Goal: Check status: Check status

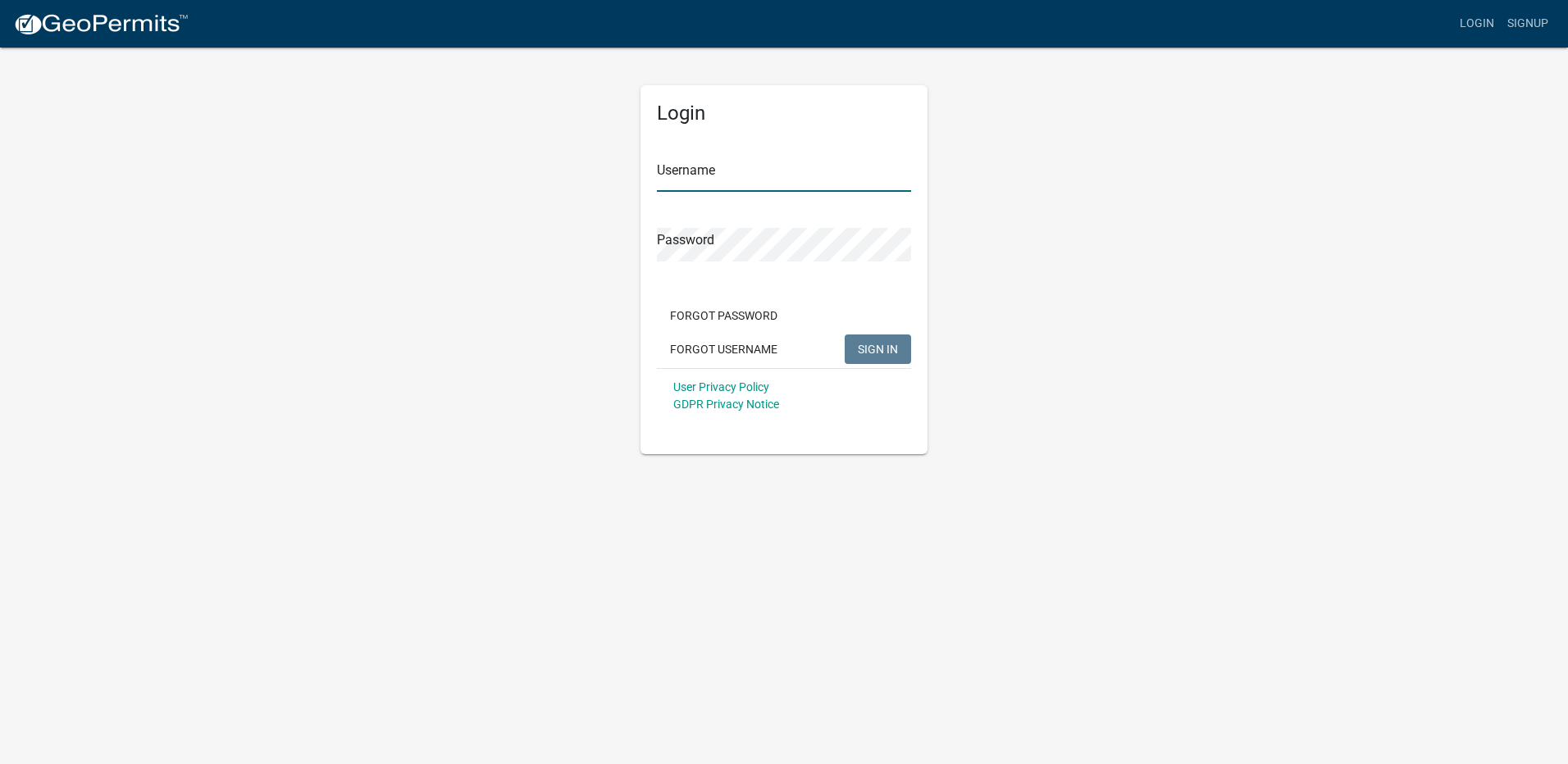
type input "jking"
click at [886, 354] on span "SIGN IN" at bounding box center [877, 348] width 40 height 13
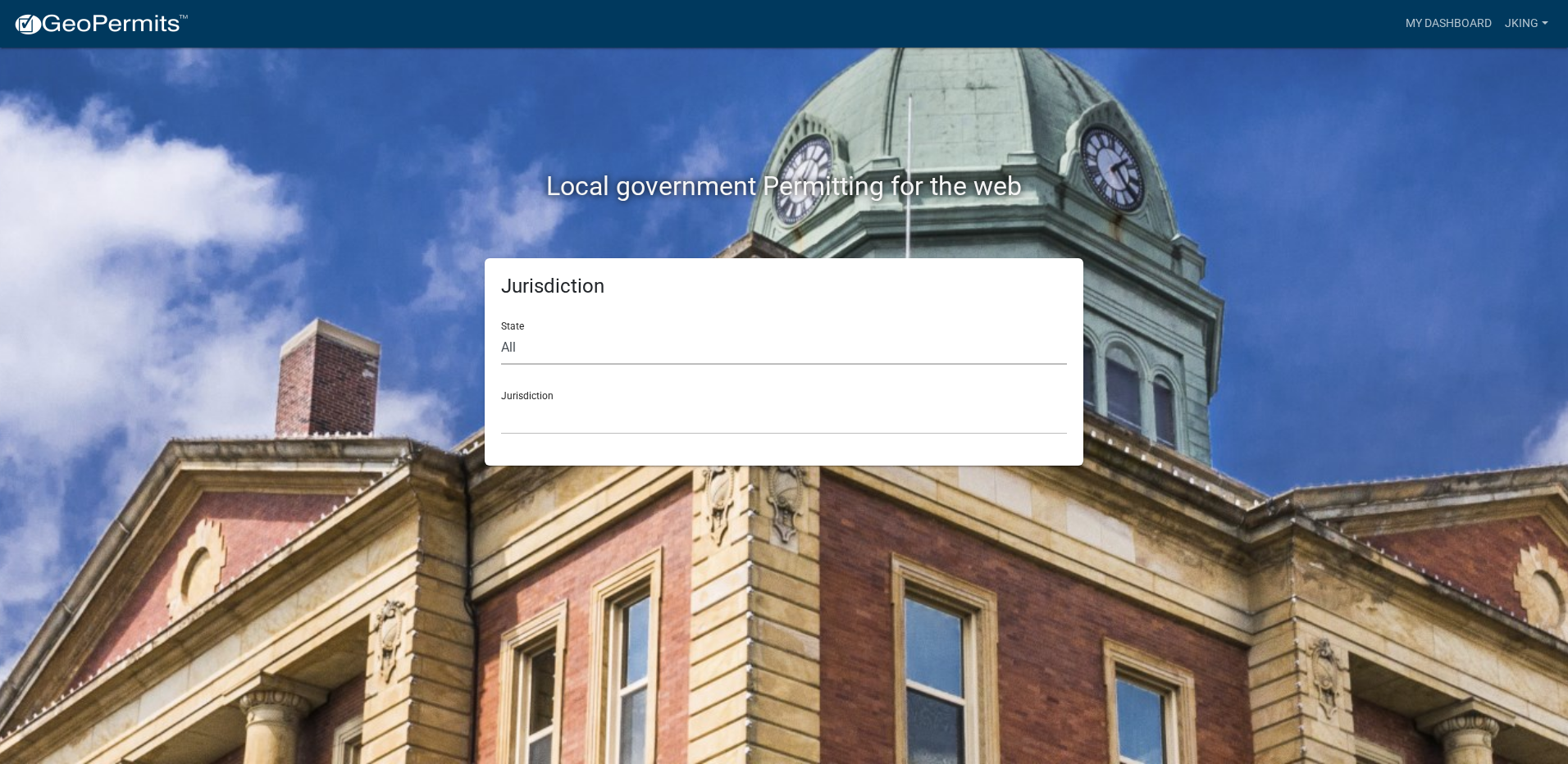
click at [534, 352] on select "All [US_STATE] [US_STATE] [US_STATE] [US_STATE] [US_STATE] [US_STATE] [US_STATE…" at bounding box center [783, 347] width 566 height 33
select select "[US_STATE]"
click at [501, 331] on select "All [US_STATE] [US_STATE] [US_STATE] [US_STATE] [US_STATE] [US_STATE] [US_STATE…" at bounding box center [783, 347] width 566 height 33
click at [535, 403] on select "City of [GEOGRAPHIC_DATA], [US_STATE] City of [GEOGRAPHIC_DATA], [US_STATE] Cit…" at bounding box center [783, 417] width 566 height 33
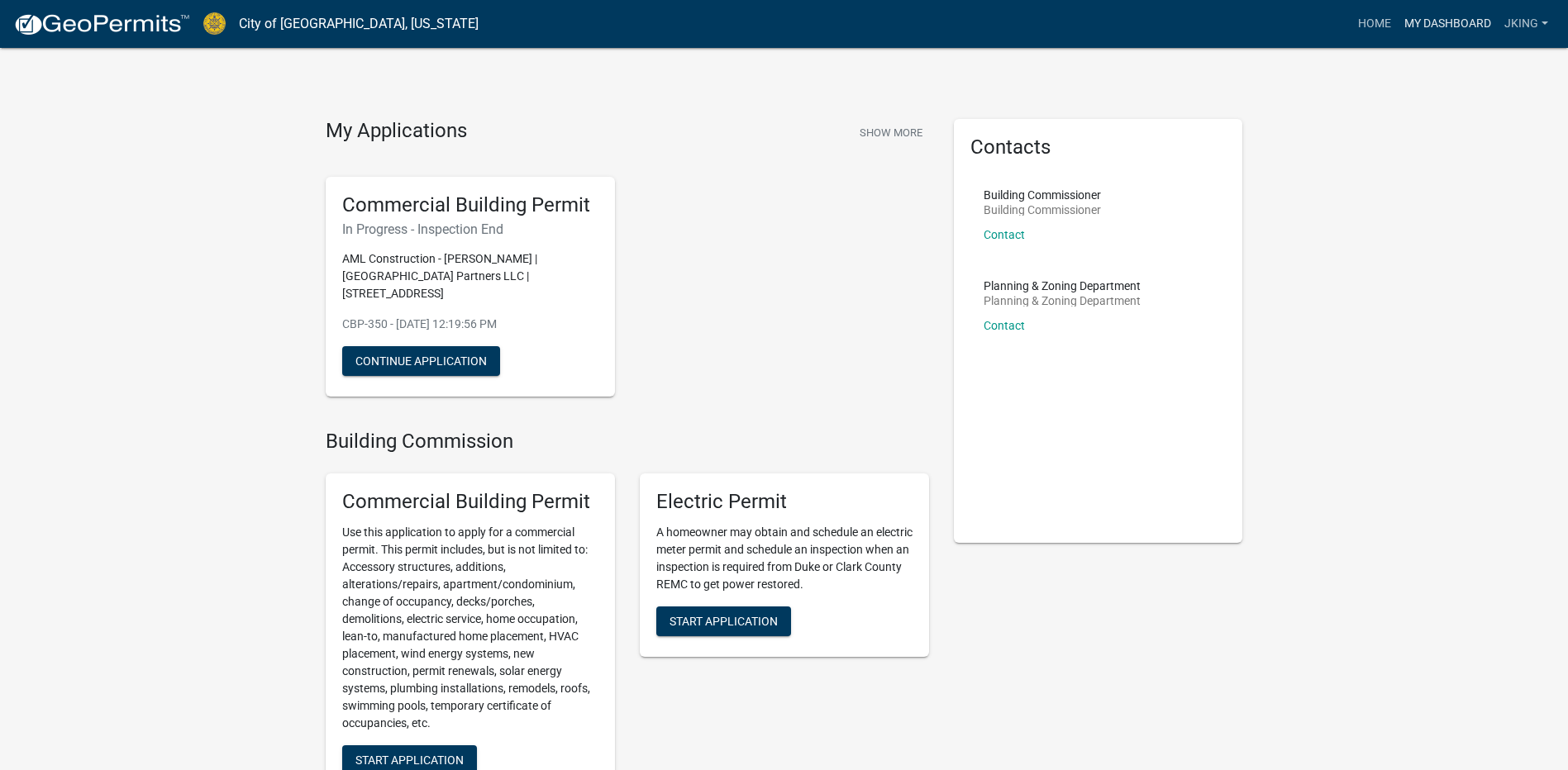
click at [1456, 28] on link "My Dashboard" at bounding box center [1448, 24] width 100 height 32
